Goal: Task Accomplishment & Management: Use online tool/utility

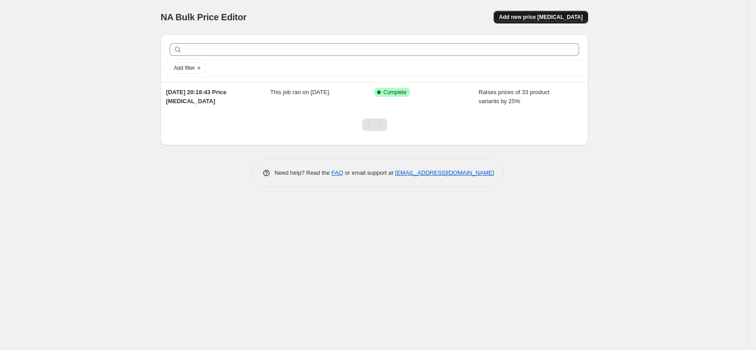
click at [551, 18] on span "Add new price [MEDICAL_DATA]" at bounding box center [541, 17] width 84 height 7
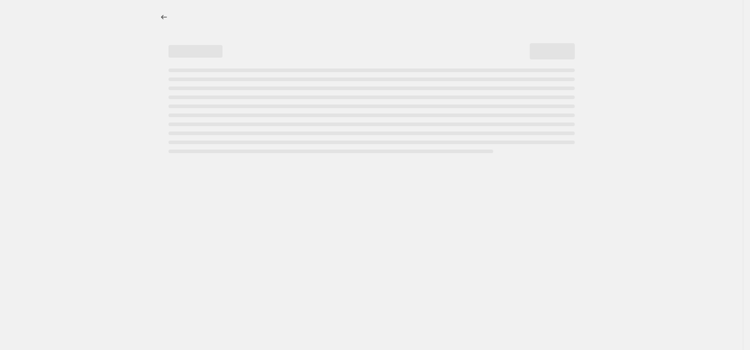
select select "percentage"
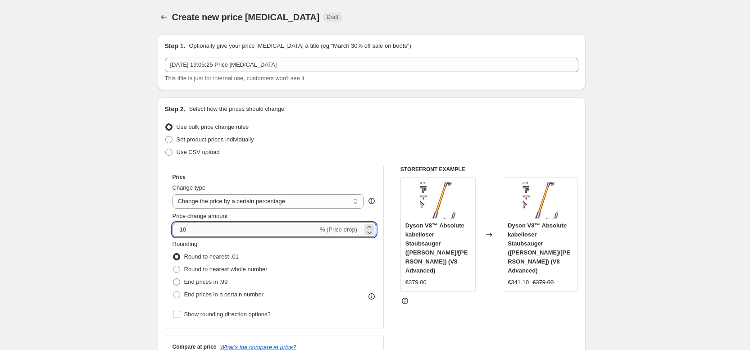
click at [232, 228] on input "-10" at bounding box center [244, 229] width 145 height 14
type input "-1"
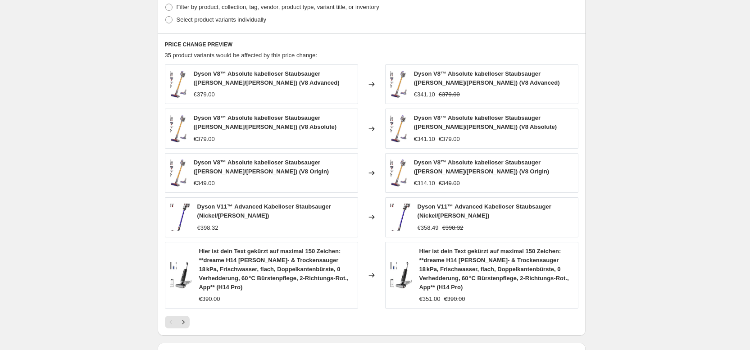
scroll to position [592, 0]
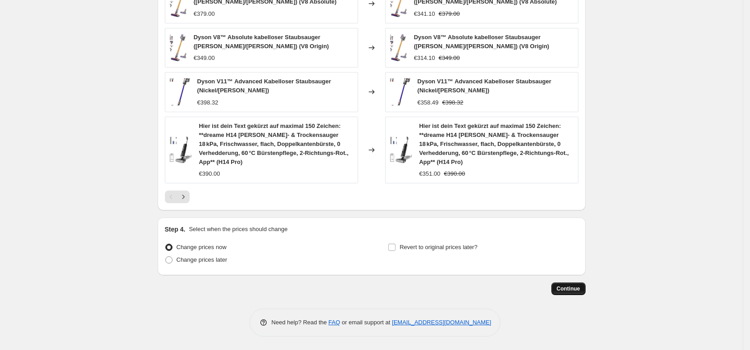
type input "-25"
click at [560, 285] on button "Continue" at bounding box center [568, 288] width 34 height 13
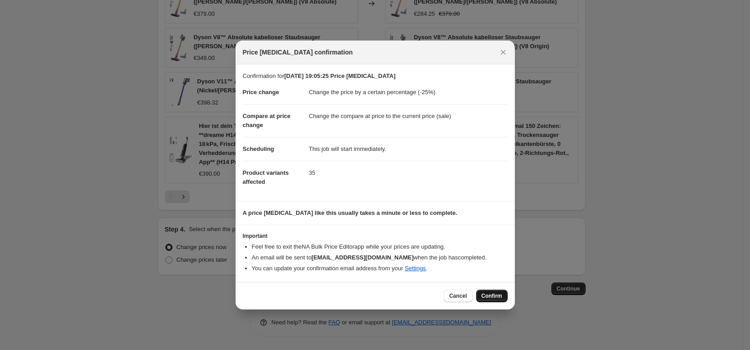
click at [494, 293] on span "Confirm" at bounding box center [491, 295] width 21 height 7
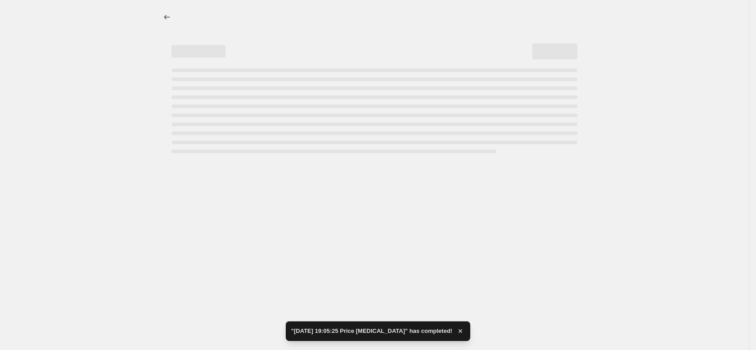
select select "percentage"
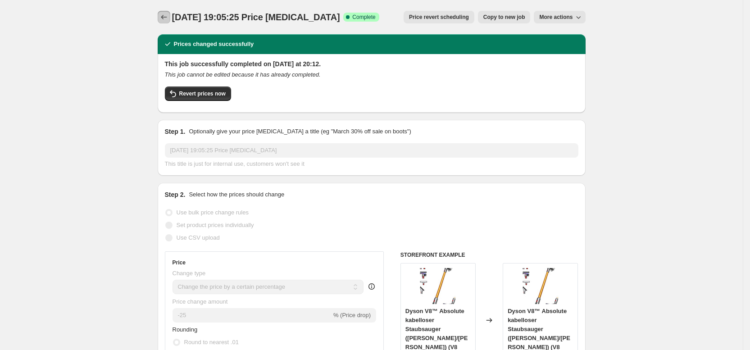
click at [165, 14] on icon "Price change jobs" at bounding box center [163, 17] width 9 height 9
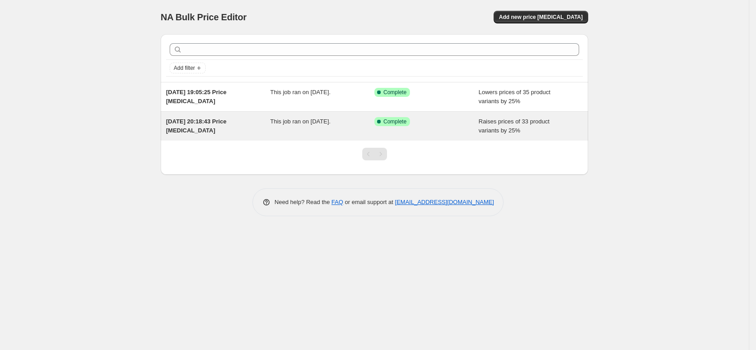
click at [396, 112] on div "11. Aug. 2025, 20:18:43 Price change job This job ran on 11. August 2025. Succe…" at bounding box center [375, 126] width 428 height 29
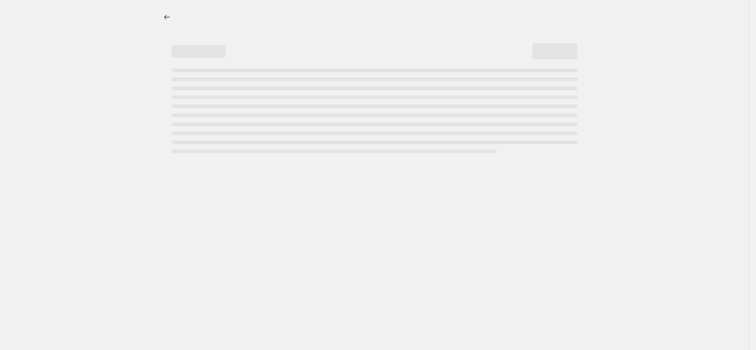
select select "percentage"
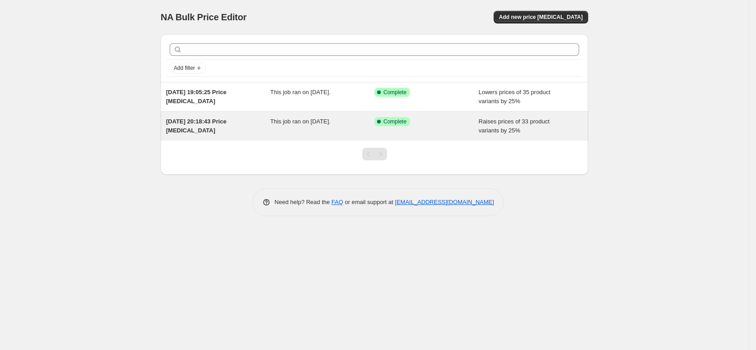
click at [389, 121] on span "Complete" at bounding box center [395, 121] width 23 height 7
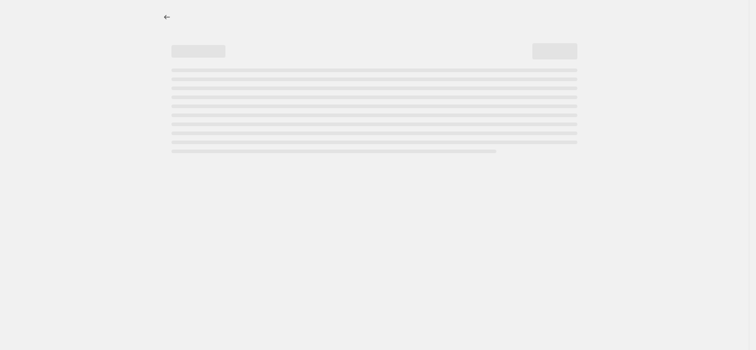
select select "percentage"
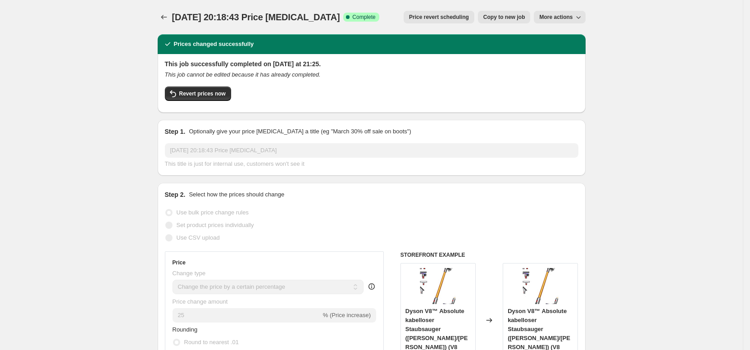
click at [498, 18] on span "Copy to new job" at bounding box center [504, 17] width 42 height 7
select select "percentage"
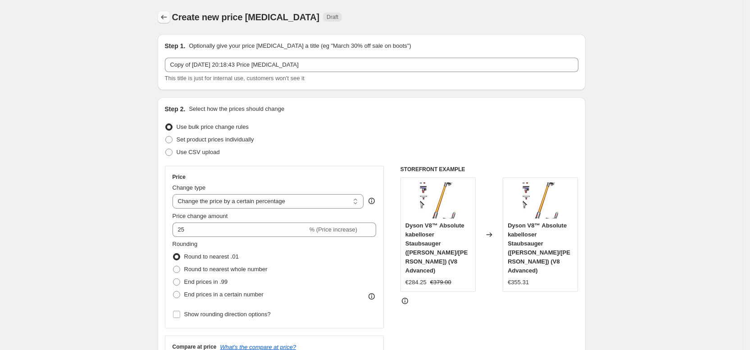
click at [164, 20] on icon "Price change jobs" at bounding box center [163, 17] width 9 height 9
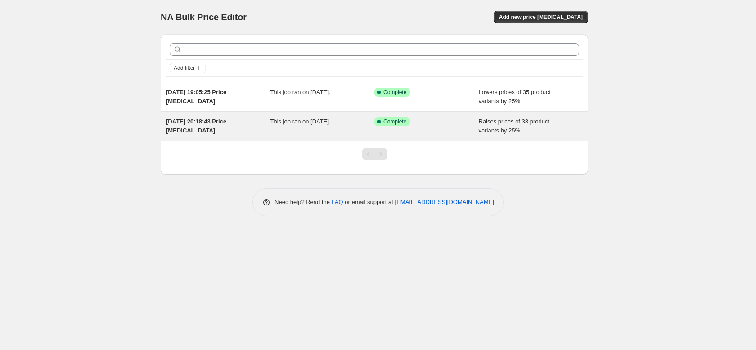
click at [368, 129] on div "This job ran on 11. August 2025." at bounding box center [323, 126] width 104 height 18
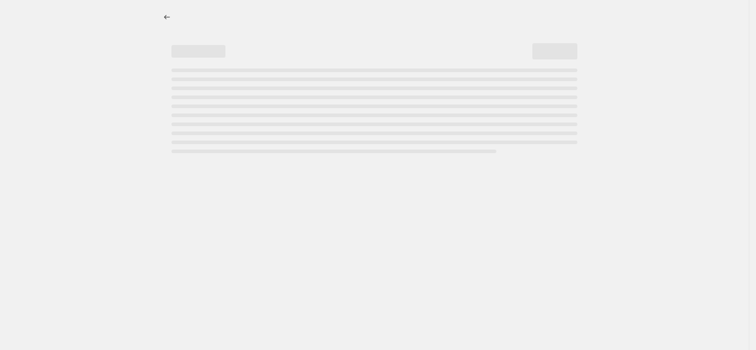
select select "percentage"
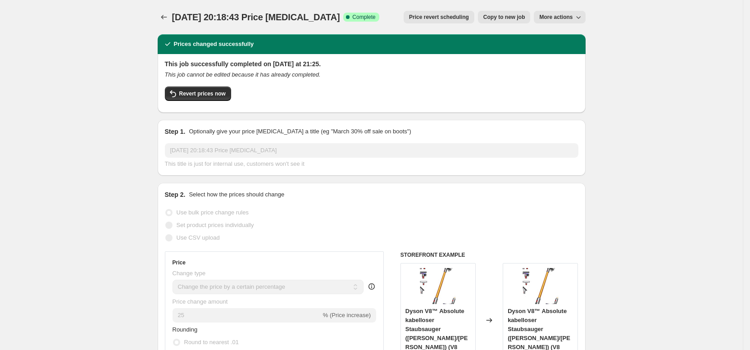
click at [562, 16] on span "More actions" at bounding box center [555, 17] width 33 height 7
click at [569, 46] on button "Delete job" at bounding box center [568, 51] width 54 height 14
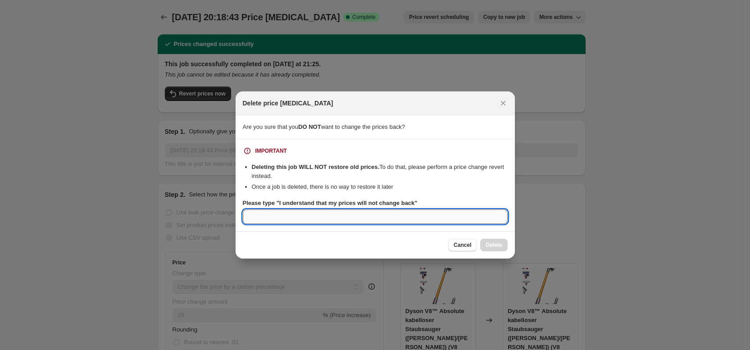
click at [398, 214] on input "Please type "I understand that my prices will not change back"" at bounding box center [375, 216] width 265 height 14
click at [416, 179] on li "Deleting this job WILL NOT restore old prices. To do that, please perform a pri…" at bounding box center [380, 172] width 256 height 18
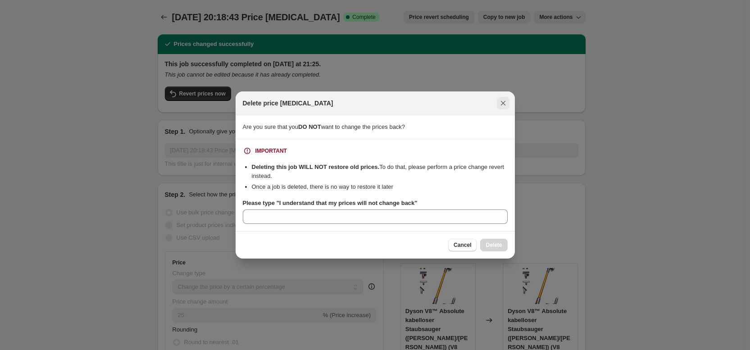
click at [507, 102] on button "Close" at bounding box center [503, 103] width 13 height 13
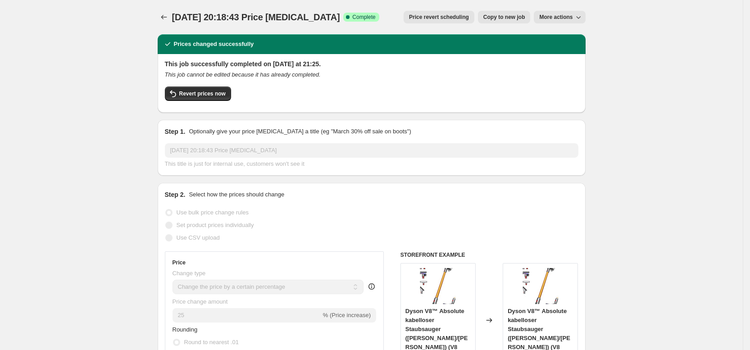
click at [457, 17] on span "Price revert scheduling" at bounding box center [439, 17] width 60 height 7
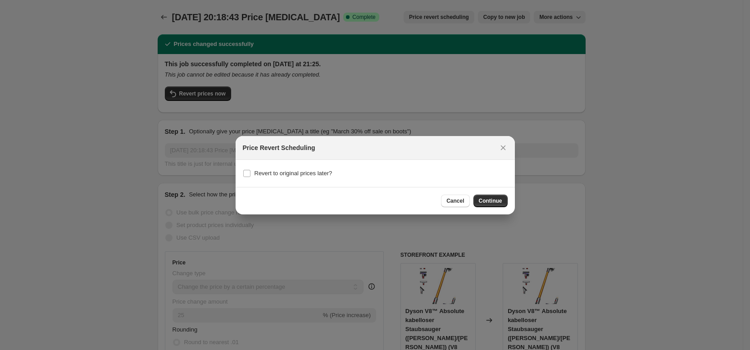
click at [501, 140] on div "Price Revert Scheduling" at bounding box center [374, 148] width 279 height 24
click at [505, 150] on icon "Close" at bounding box center [502, 147] width 9 height 9
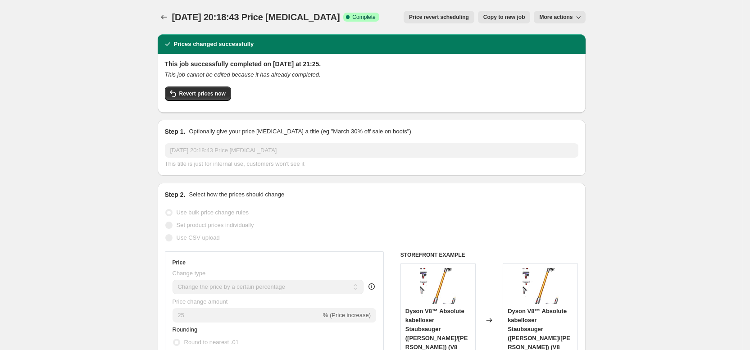
click at [493, 20] on span "Copy to new job" at bounding box center [504, 17] width 42 height 7
select select "percentage"
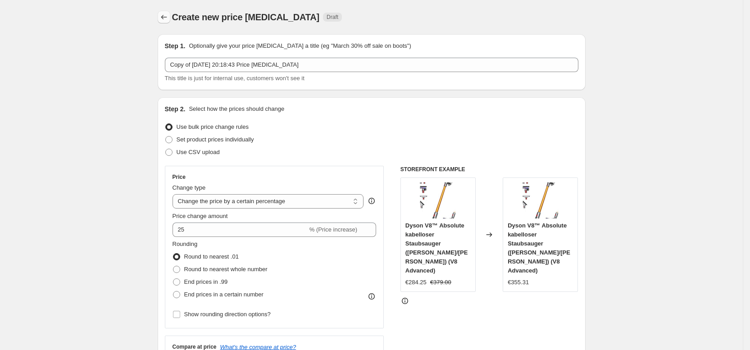
click at [168, 15] on icon "Price change jobs" at bounding box center [163, 17] width 9 height 9
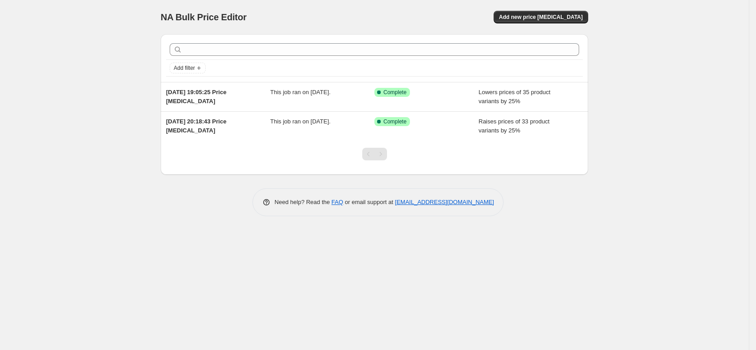
click at [694, 104] on div "NA Bulk Price Editor. This page is ready NA Bulk Price Editor Add new price cha…" at bounding box center [374, 175] width 749 height 350
click at [99, 165] on div "NA Bulk Price Editor. This page is ready NA Bulk Price Editor Add new price cha…" at bounding box center [374, 175] width 749 height 350
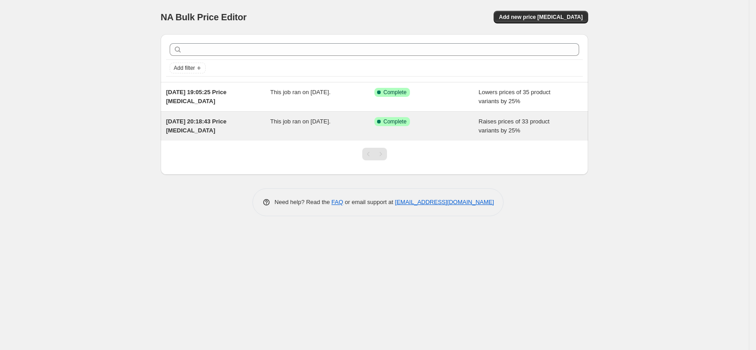
click at [207, 130] on div "11. Aug. 2025, 20:18:43 Price change job" at bounding box center [218, 126] width 104 height 18
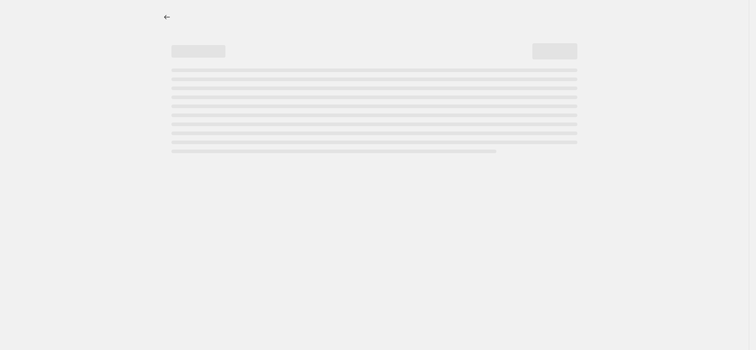
select select "percentage"
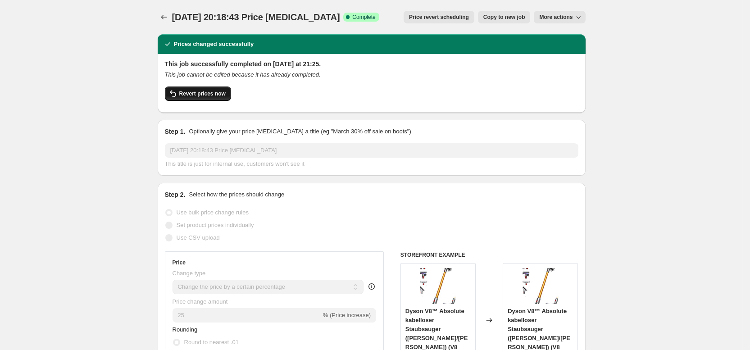
click at [219, 90] on button "Revert prices now" at bounding box center [198, 93] width 66 height 14
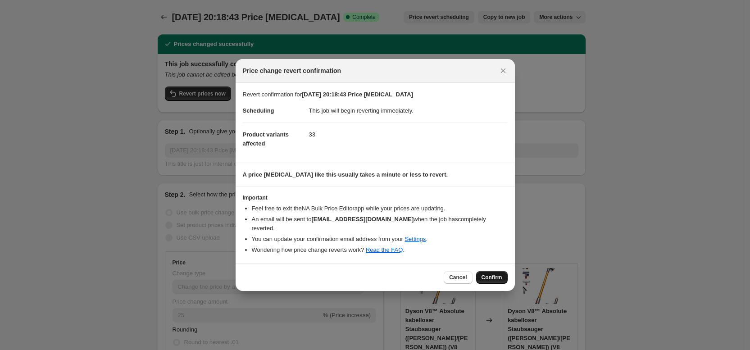
click at [497, 271] on button "Confirm" at bounding box center [492, 277] width 32 height 13
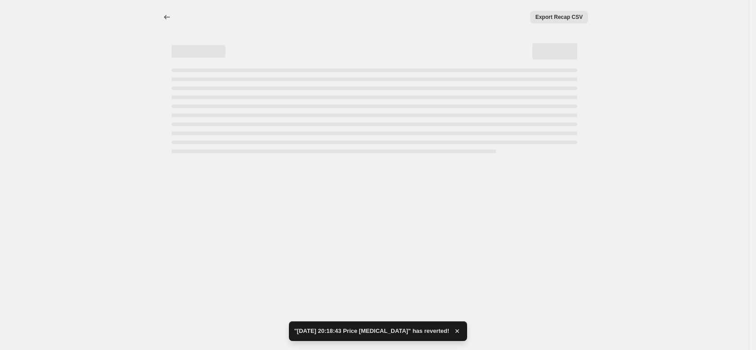
select select "percentage"
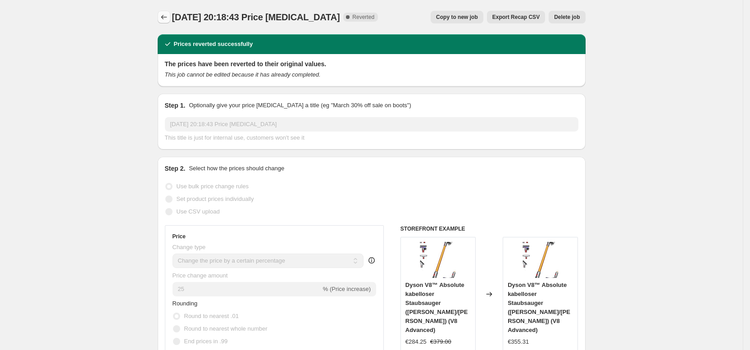
click at [170, 22] on button "Price change jobs" at bounding box center [164, 17] width 13 height 13
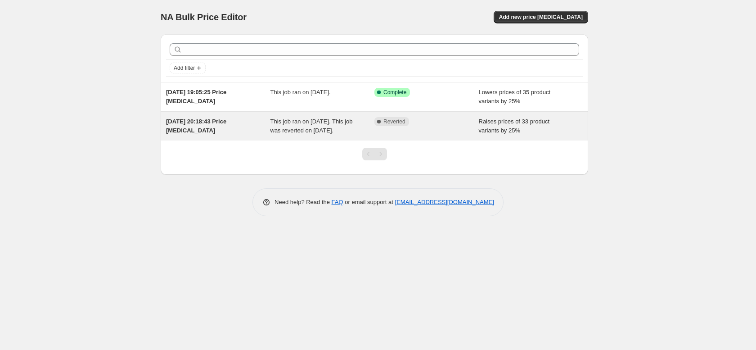
click at [402, 133] on div "Complete Reverted" at bounding box center [427, 126] width 104 height 18
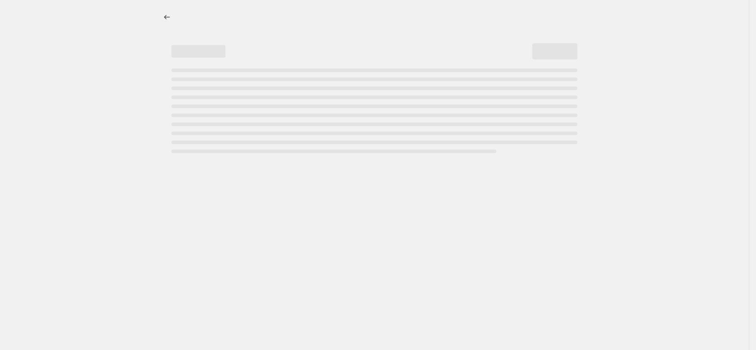
select select "percentage"
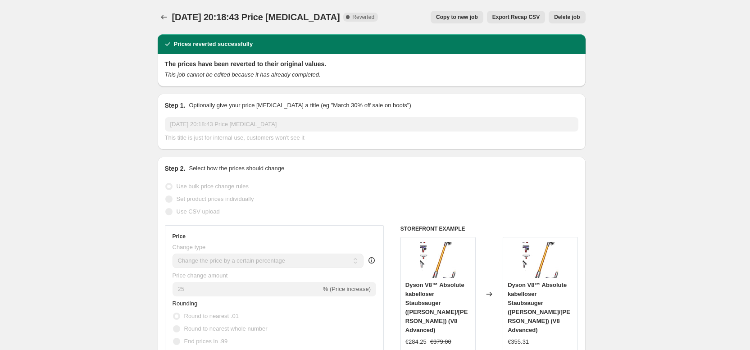
click at [567, 16] on span "Delete job" at bounding box center [567, 17] width 26 height 7
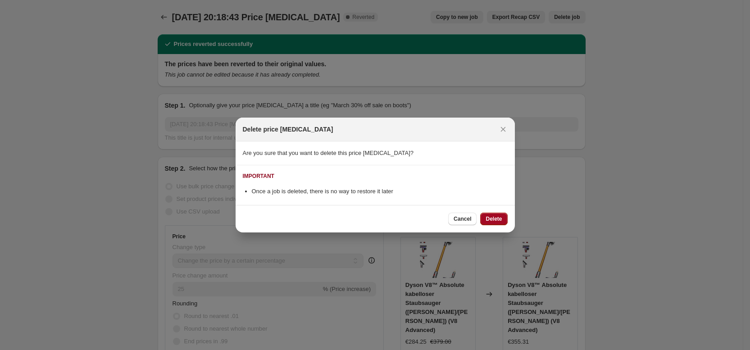
click at [497, 220] on span "Delete" at bounding box center [493, 218] width 16 height 7
